Goal: Task Accomplishment & Management: Manage account settings

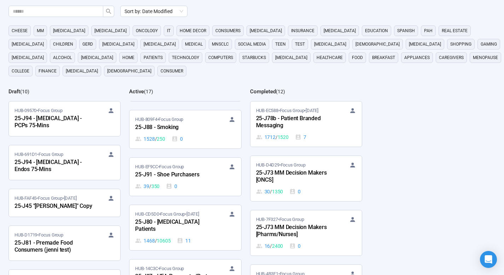
scroll to position [449, 0]
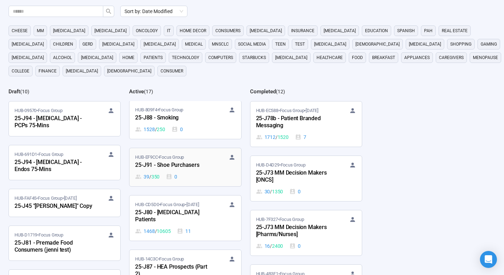
click at [205, 162] on div "25-J91 - Shoe Purchasers" at bounding box center [174, 165] width 78 height 9
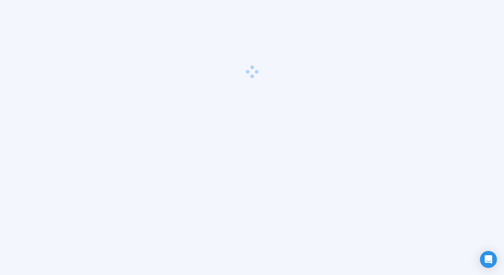
scroll to position [25, 0]
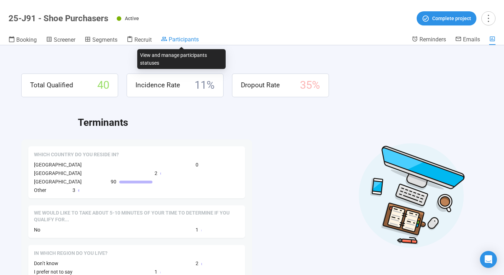
click at [180, 40] on span "Participants" at bounding box center [184, 39] width 30 height 7
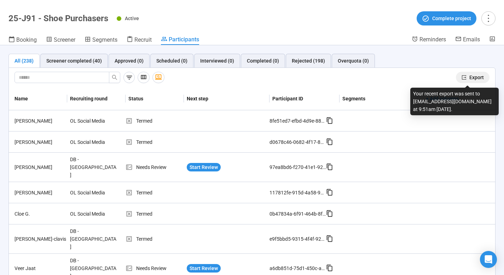
click at [472, 77] on span "Export" at bounding box center [476, 78] width 15 height 8
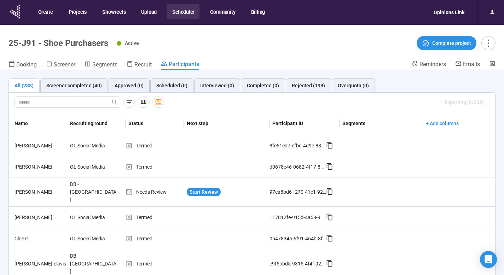
click at [187, 12] on button "Scheduler" at bounding box center [183, 11] width 33 height 15
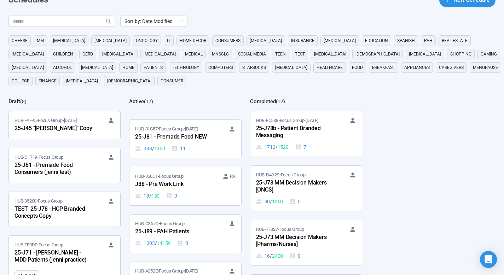
scroll to position [394, 0]
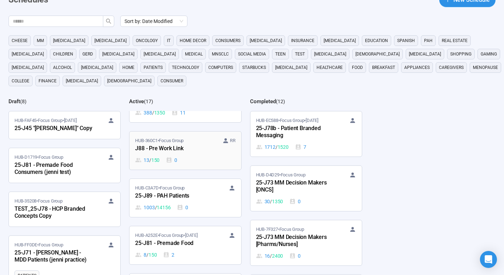
click at [180, 144] on div "J88 - Pre Work Link" at bounding box center [174, 148] width 78 height 9
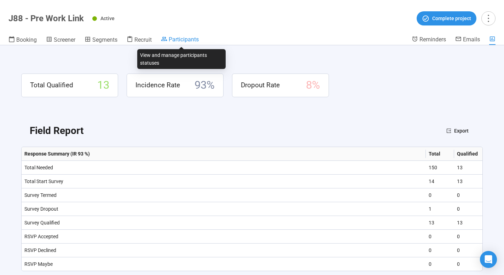
click at [184, 39] on span "Participants" at bounding box center [184, 39] width 30 height 7
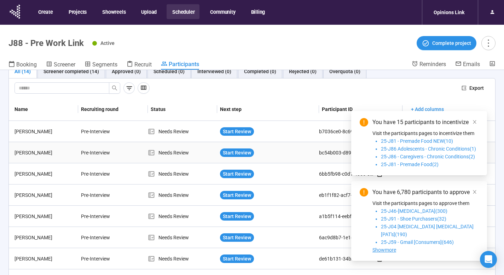
scroll to position [15, 0]
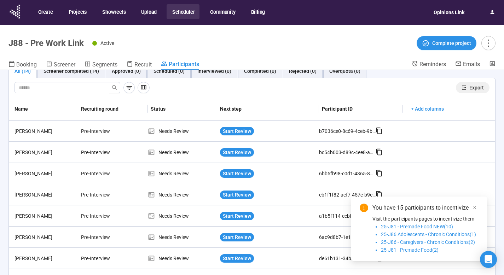
click at [469, 87] on span "Export" at bounding box center [476, 88] width 15 height 8
